Goal: Task Accomplishment & Management: Check status

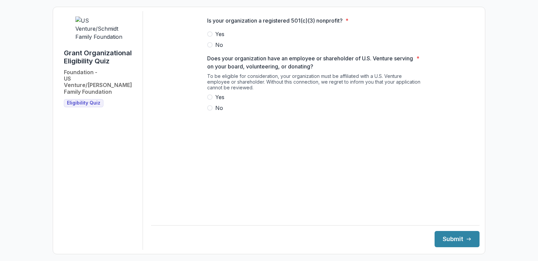
click at [210, 37] on span at bounding box center [209, 33] width 5 height 5
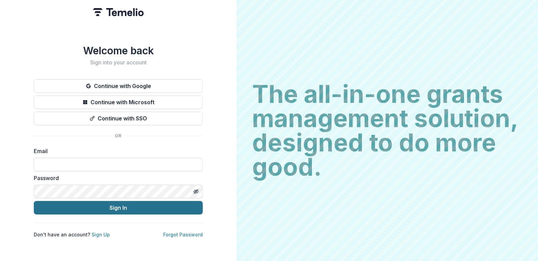
type input "**********"
click at [119, 204] on button "Sign In" at bounding box center [118, 208] width 169 height 14
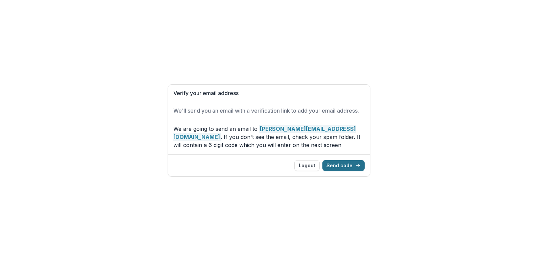
click at [345, 165] on button "Send code" at bounding box center [343, 165] width 42 height 11
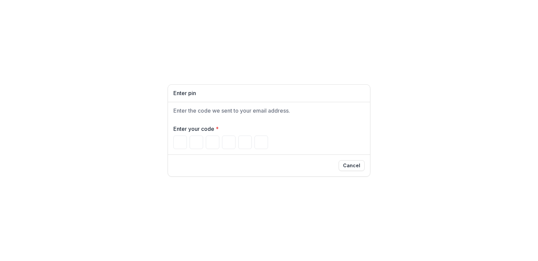
click at [201, 225] on div "Enter pin Enter the code we sent to your email address. Enter your code * Cancel" at bounding box center [269, 130] width 538 height 261
click at [182, 139] on input "Please enter your pin code" at bounding box center [180, 143] width 14 height 14
type input "*"
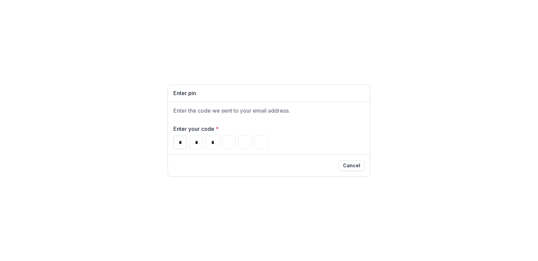
type input "*"
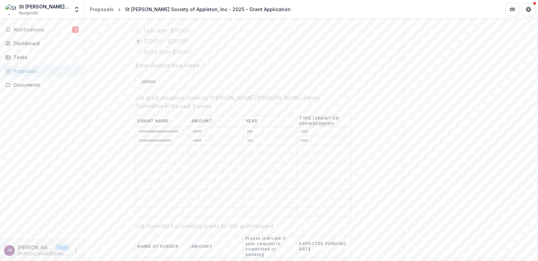
scroll to position [1486, 0]
click at [24, 85] on div "Documents" at bounding box center [45, 84] width 62 height 7
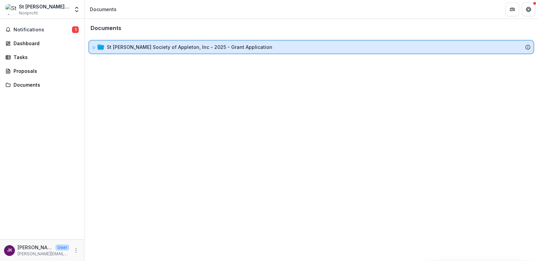
click at [99, 48] on icon at bounding box center [100, 46] width 7 height 5
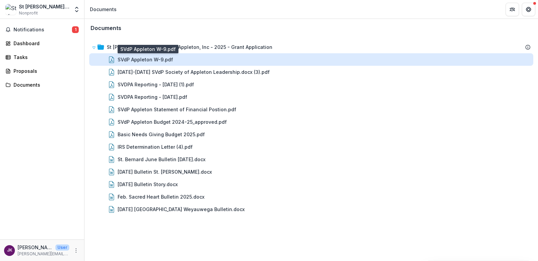
click at [129, 59] on div "SVdP Appleton W-9.pdf" at bounding box center [145, 59] width 55 height 7
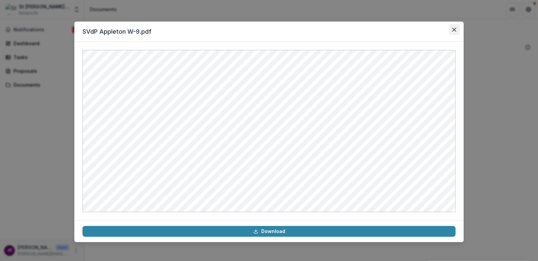
click at [456, 28] on icon "Close" at bounding box center [454, 30] width 4 height 4
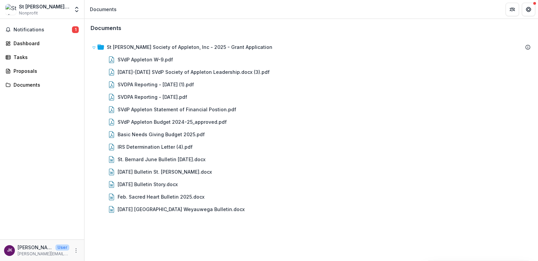
drag, startPoint x: 112, startPoint y: 46, endPoint x: 131, endPoint y: 234, distance: 188.5
click at [123, 232] on div "Documents St Vincent de Paul Society of Appleton, Inc - 2025 - Grant Applicatio…" at bounding box center [310, 140] width 453 height 243
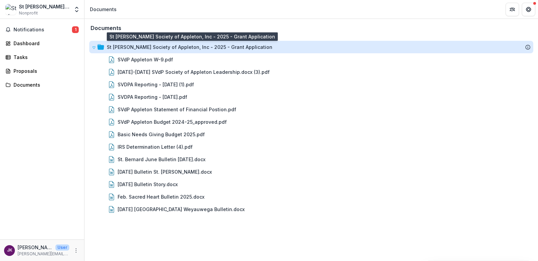
click at [143, 47] on div "St Vincent de Paul Society of Appleton, Inc - 2025 - Grant Application" at bounding box center [190, 47] width 166 height 7
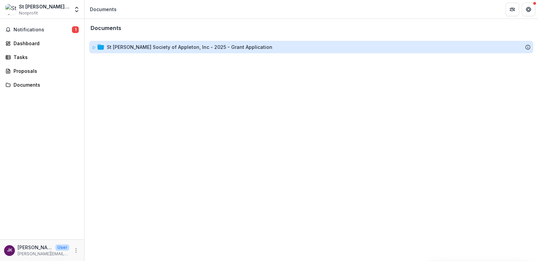
click at [143, 47] on div "St Vincent de Paul Society of Appleton, Inc - 2025 - Grant Application" at bounding box center [190, 47] width 166 height 7
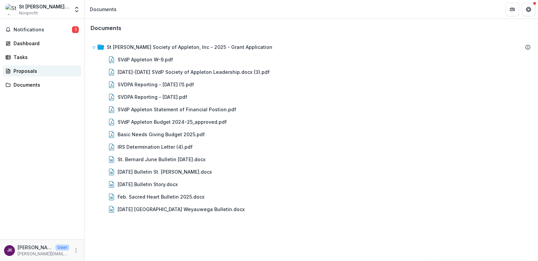
click at [17, 70] on div "Proposals" at bounding box center [45, 71] width 62 height 7
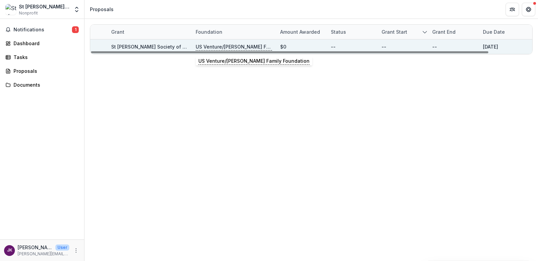
click at [225, 48] on p "US Venture/[PERSON_NAME] Family Foundation" at bounding box center [234, 46] width 76 height 7
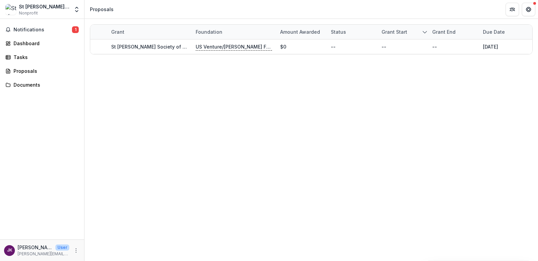
click at [211, 104] on div "Grant Foundation Amount awarded Status Grant start Grant end Due Date Report Du…" at bounding box center [310, 140] width 453 height 243
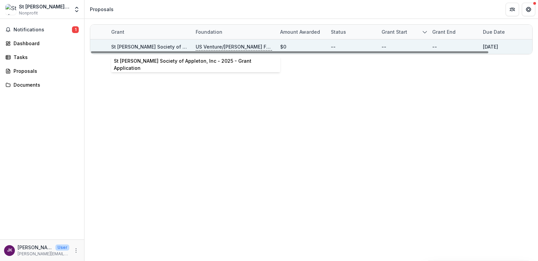
click at [132, 49] on link "St Vincent de Paul Society of Appleton, Inc - 2025 - Grant Application" at bounding box center [194, 47] width 166 height 6
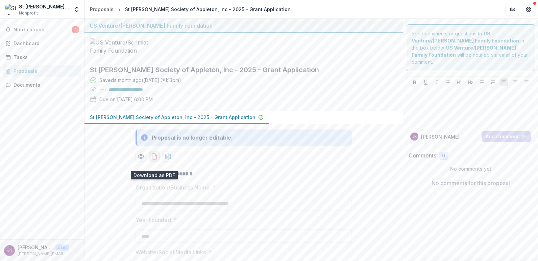
click at [152, 160] on icon "download-proposal" at bounding box center [154, 156] width 7 height 7
click at [271, 178] on p "**********" at bounding box center [243, 174] width 216 height 8
click at [233, 103] on div "Saved a month ago ( August 18, 2025 @ 1:13pm ) 100 % Due on Jul 25, 2025, 6:00 …" at bounding box center [238, 91] width 297 height 29
click at [117, 121] on p "St Vincent de Paul Society of Appleton, Inc - 2025 - Grant Application" at bounding box center [173, 117] width 166 height 7
click at [266, 104] on div "Saved a month ago ( August 18, 2025 @ 1:13pm ) 100 % Due on Jul 25, 2025, 6:00 …" at bounding box center [238, 91] width 297 height 29
